Goal: Information Seeking & Learning: Learn about a topic

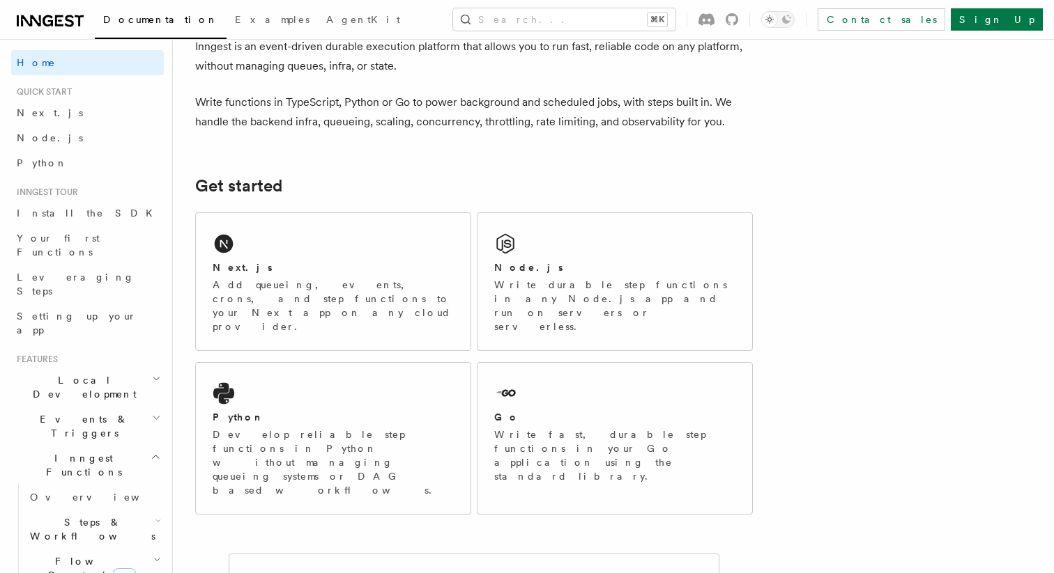
scroll to position [84, 0]
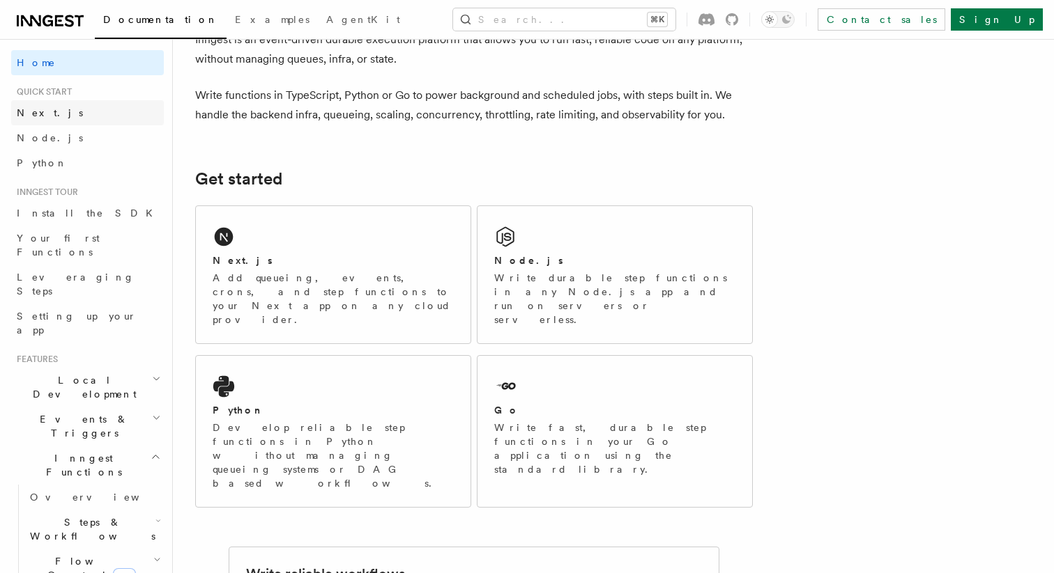
click at [72, 107] on link "Next.js" at bounding box center [87, 112] width 153 height 25
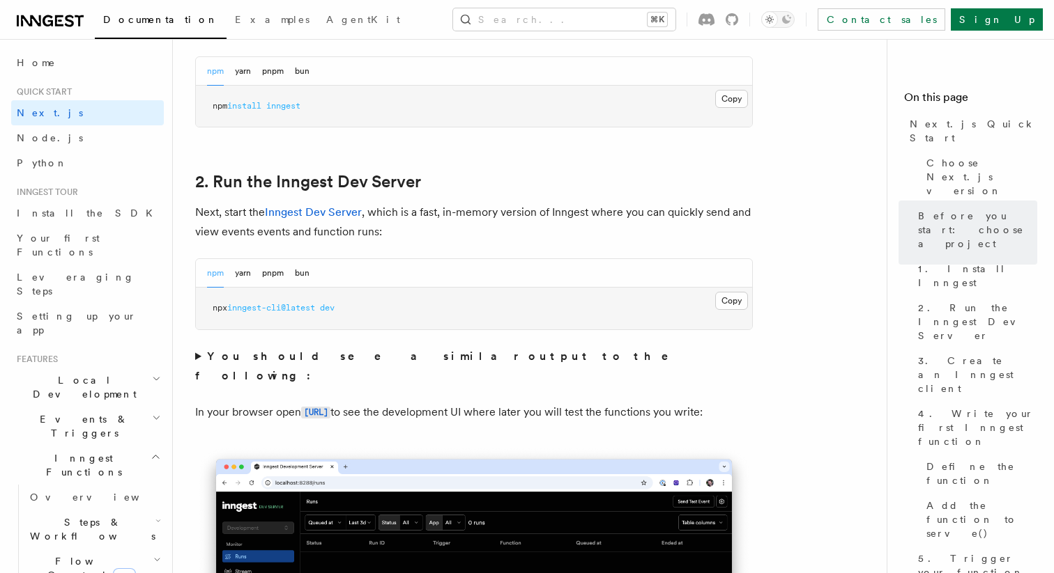
scroll to position [855, 0]
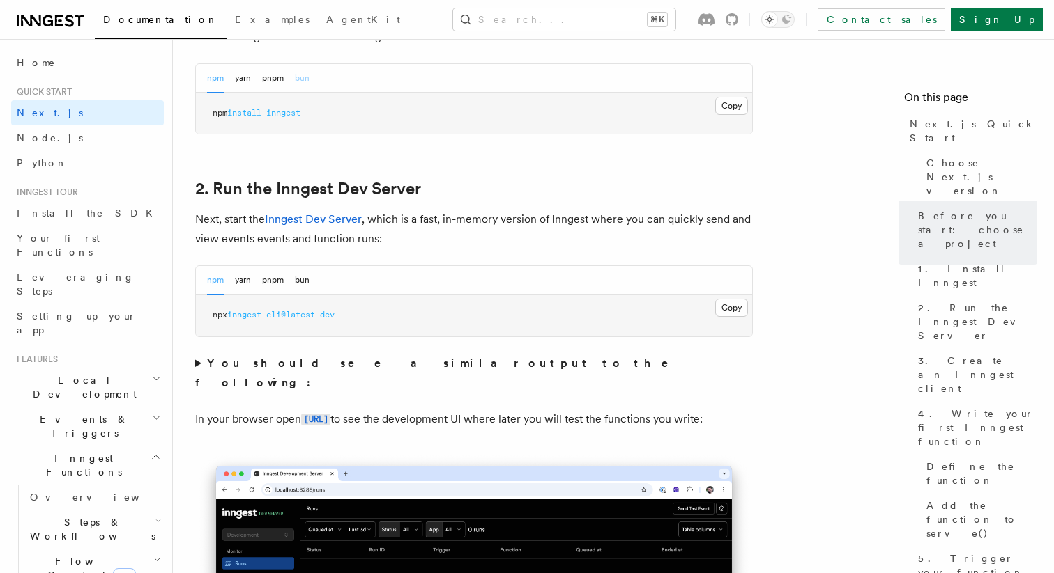
click at [305, 75] on button "bun" at bounding box center [302, 78] width 15 height 29
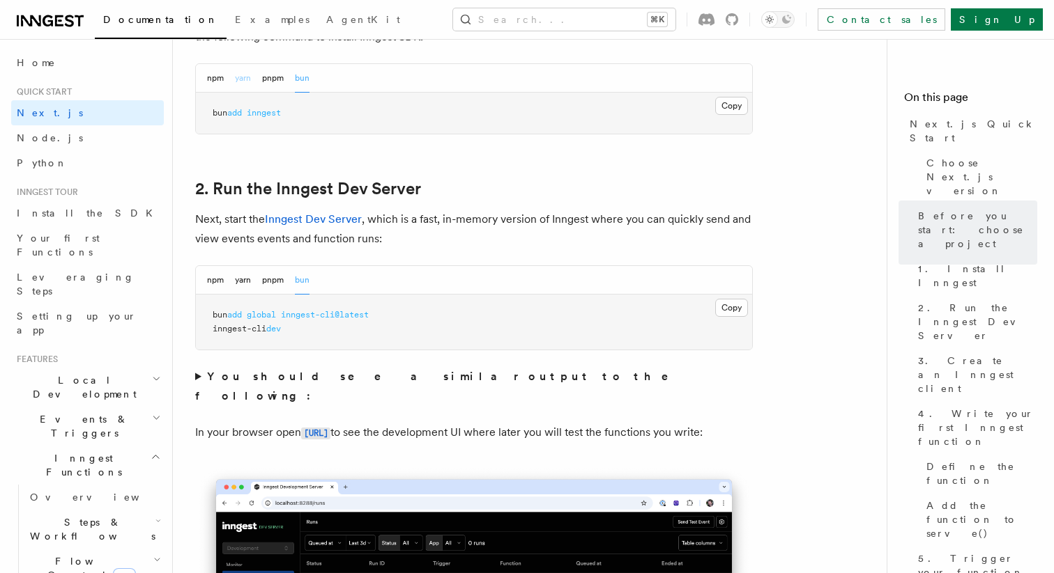
click at [236, 75] on button "yarn" at bounding box center [243, 78] width 16 height 29
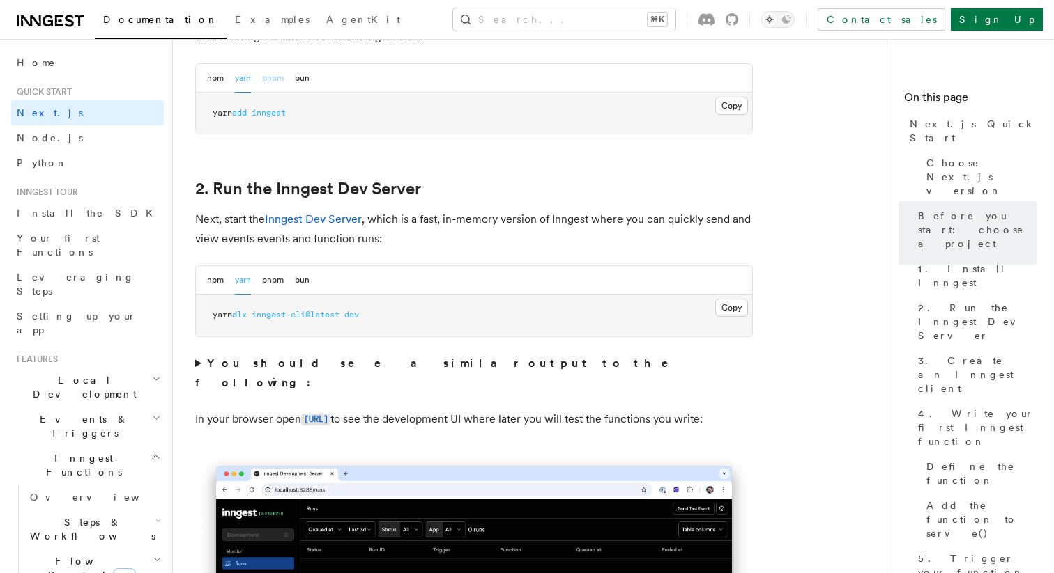
click at [279, 77] on button "pnpm" at bounding box center [273, 78] width 22 height 29
click at [220, 79] on button "npm" at bounding box center [215, 78] width 17 height 29
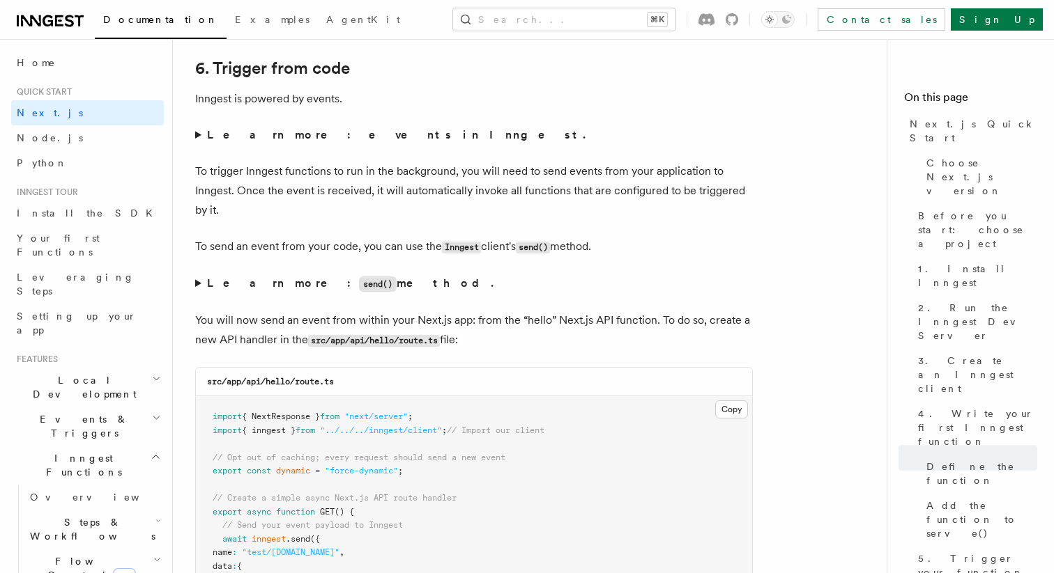
scroll to position [7051, 0]
click at [198, 138] on summary "Learn more: events in Inngest." at bounding box center [473, 134] width 557 height 20
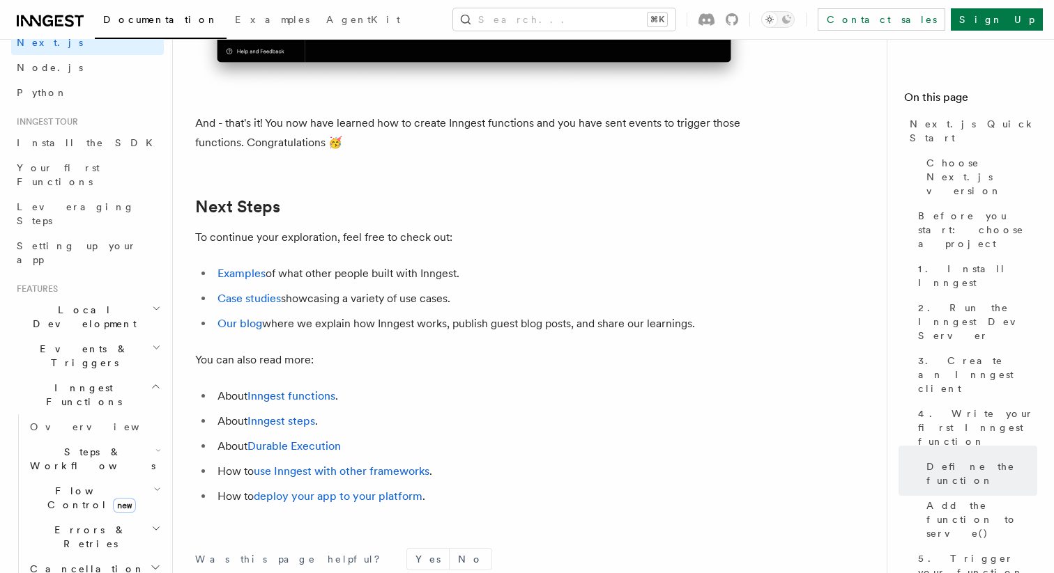
scroll to position [75, 0]
click at [87, 338] on span "Events & Triggers" at bounding box center [81, 352] width 141 height 28
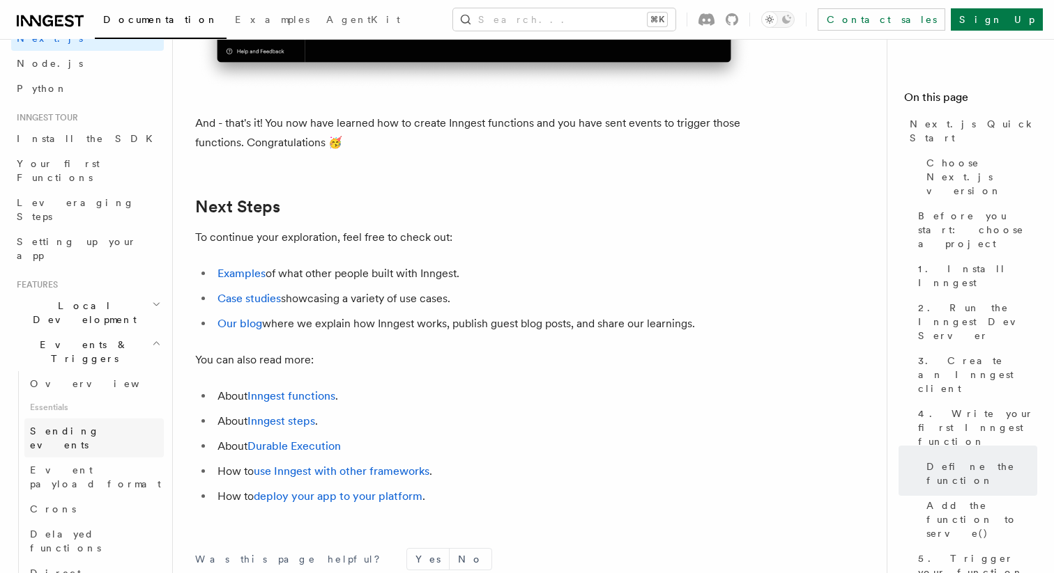
click at [77, 426] on span "Sending events" at bounding box center [65, 438] width 70 height 25
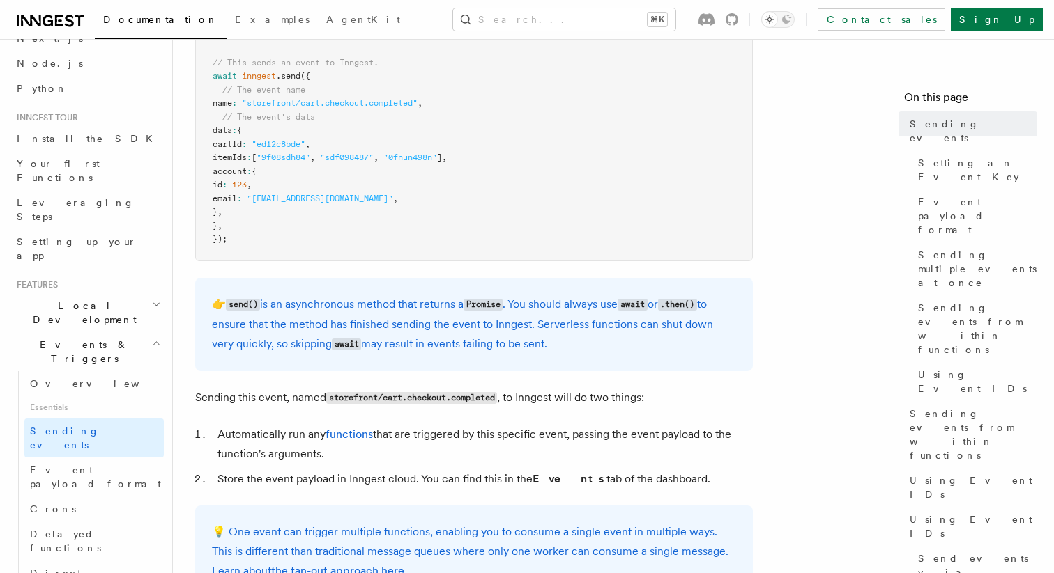
scroll to position [468, 0]
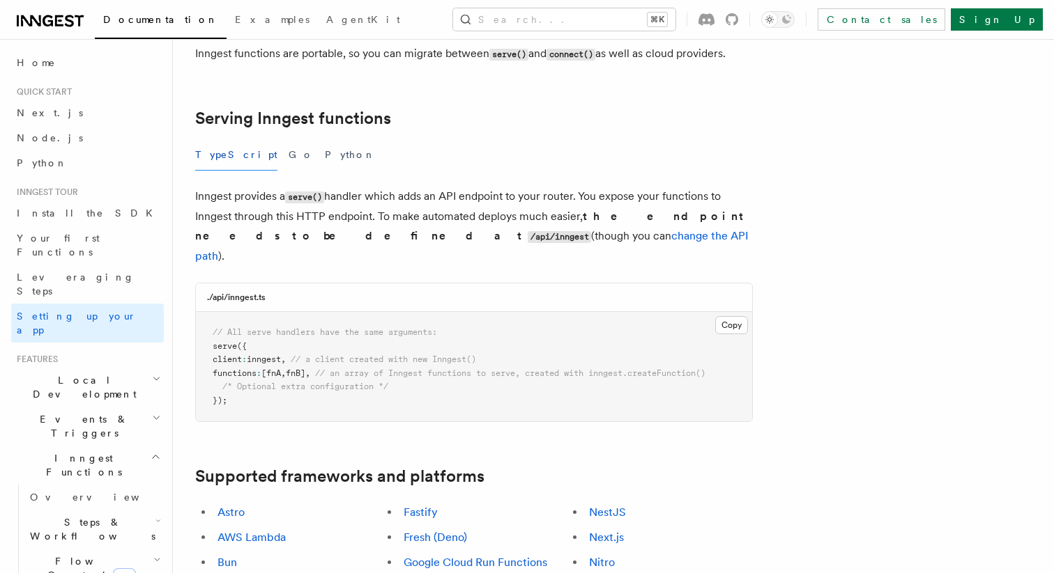
scroll to position [455, 0]
